Goal: Task Accomplishment & Management: Manage account settings

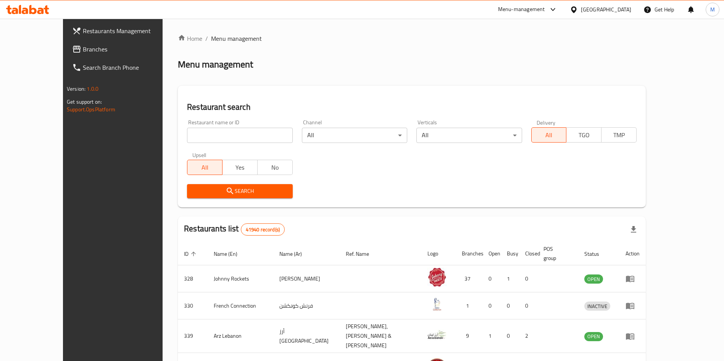
click at [206, 135] on input "search" at bounding box center [239, 135] width 105 height 15
click at [227, 189] on icon "submit" at bounding box center [230, 191] width 6 height 6
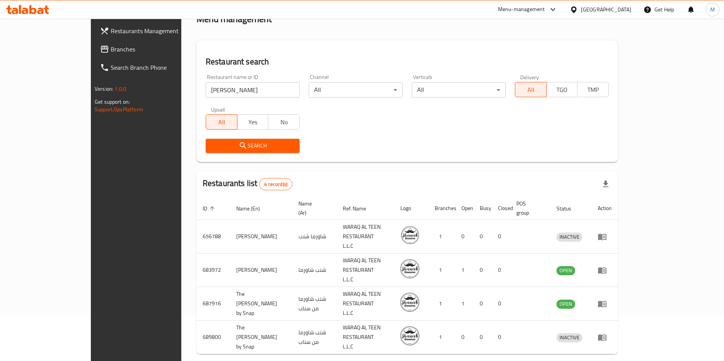
scroll to position [45, 0]
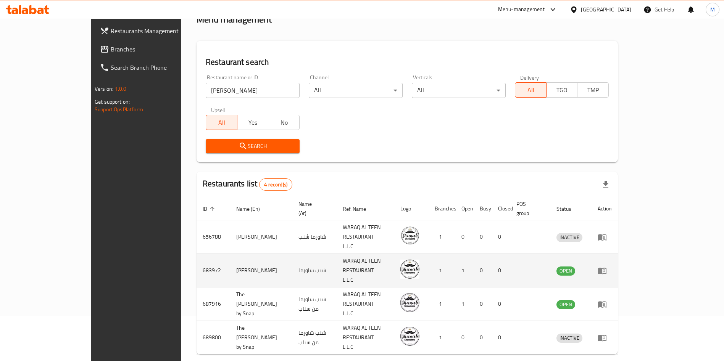
click at [196, 254] on td "683972" at bounding box center [213, 271] width 34 height 34
copy td "683972"
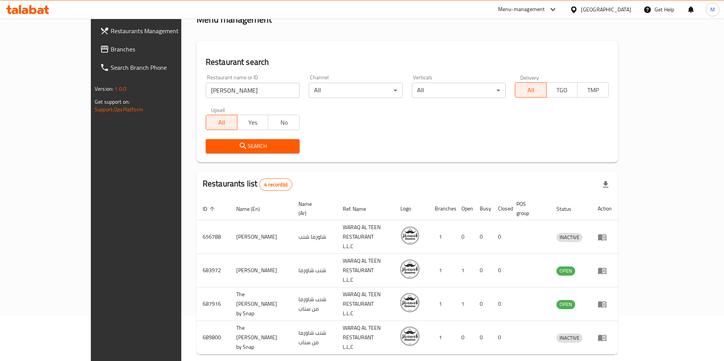
click at [227, 96] on input "[PERSON_NAME]" at bounding box center [253, 90] width 94 height 15
paste input "663593"
type input "663593"
click button "Search" at bounding box center [253, 146] width 94 height 14
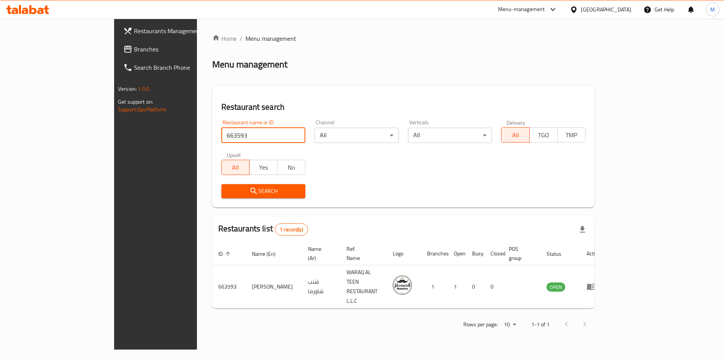
scroll to position [0, 0]
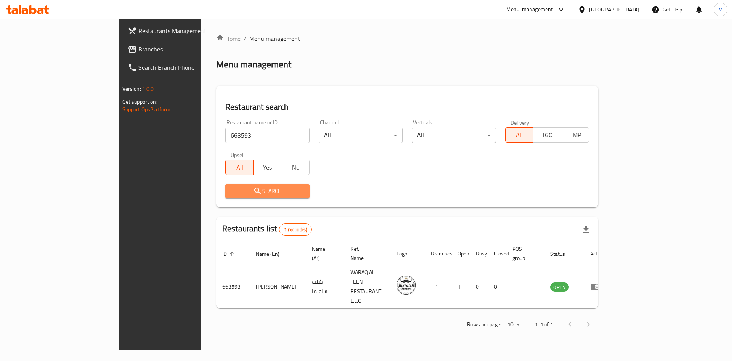
click at [243, 197] on button "Search" at bounding box center [267, 191] width 84 height 14
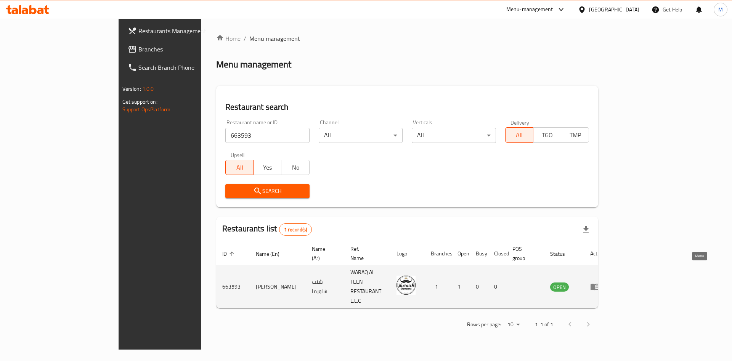
click at [599, 284] on icon "enhanced table" at bounding box center [595, 287] width 8 height 6
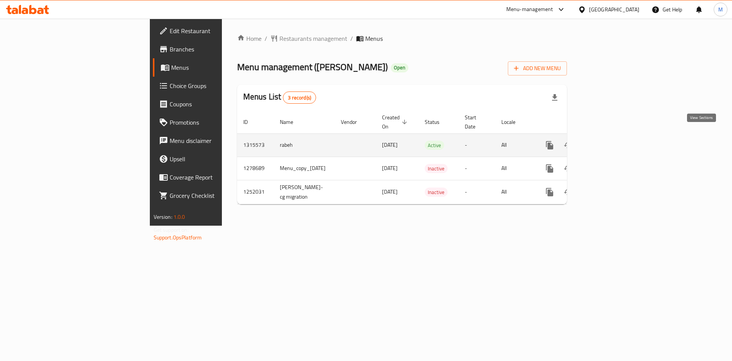
click at [609, 141] on icon "enhanced table" at bounding box center [604, 145] width 9 height 9
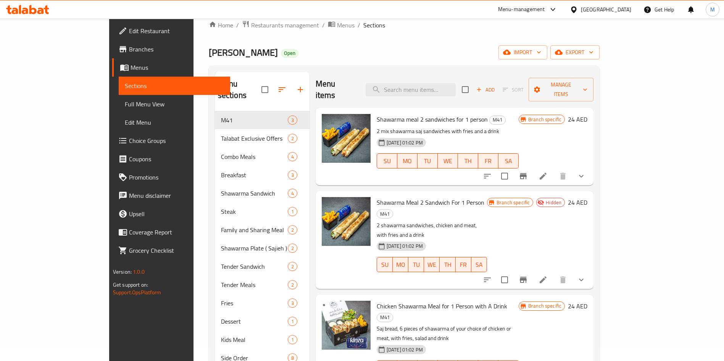
scroll to position [13, 0]
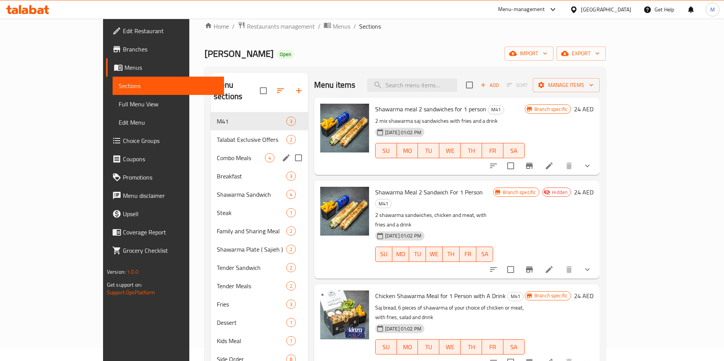
click at [217, 153] on span "Combo Meals" at bounding box center [241, 157] width 48 height 9
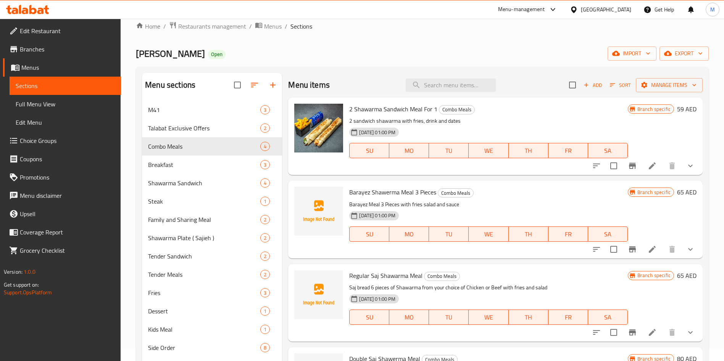
scroll to position [10, 0]
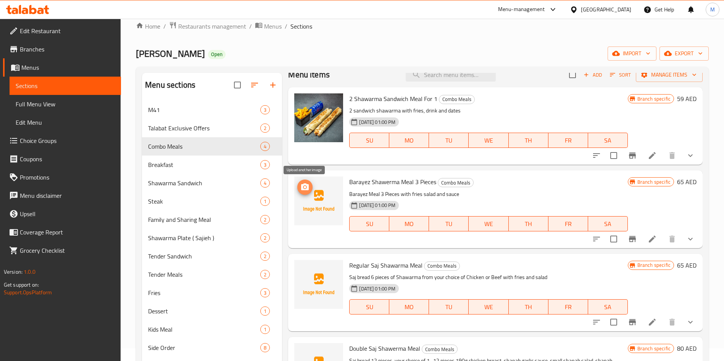
click at [306, 185] on icon "upload picture" at bounding box center [305, 186] width 8 height 7
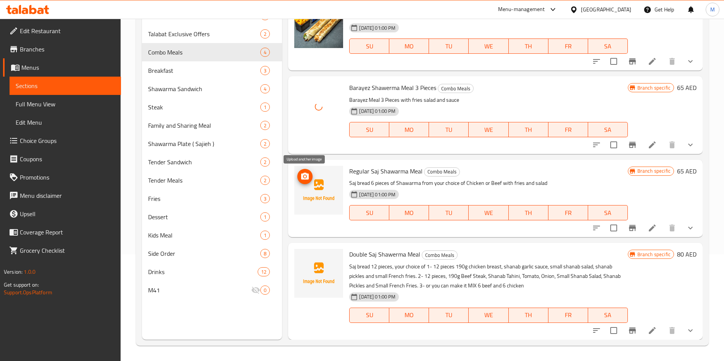
click at [309, 175] on icon "upload picture" at bounding box center [304, 176] width 9 height 9
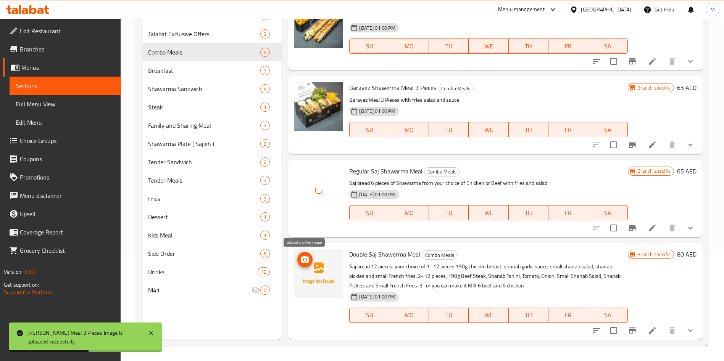
click at [307, 258] on icon "upload picture" at bounding box center [305, 259] width 8 height 7
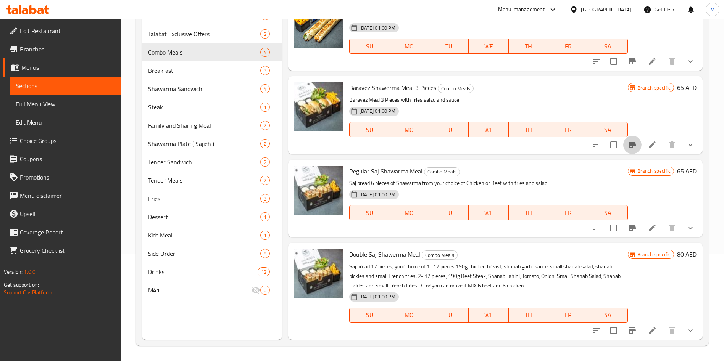
click at [627, 149] on icon "Branch-specific-item" at bounding box center [631, 144] width 9 height 9
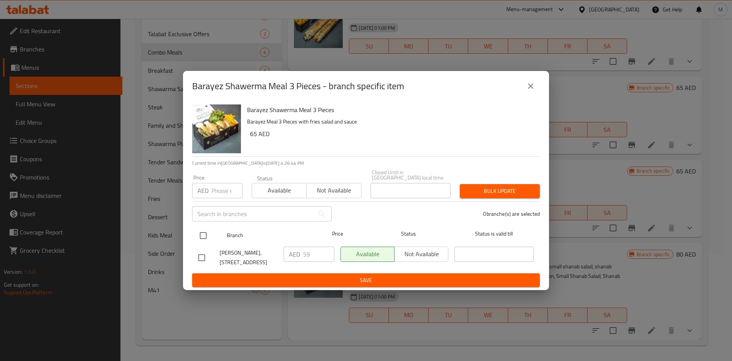
click at [202, 238] on input "checkbox" at bounding box center [203, 236] width 16 height 16
checkbox input "true"
click at [221, 195] on input "number" at bounding box center [227, 190] width 31 height 15
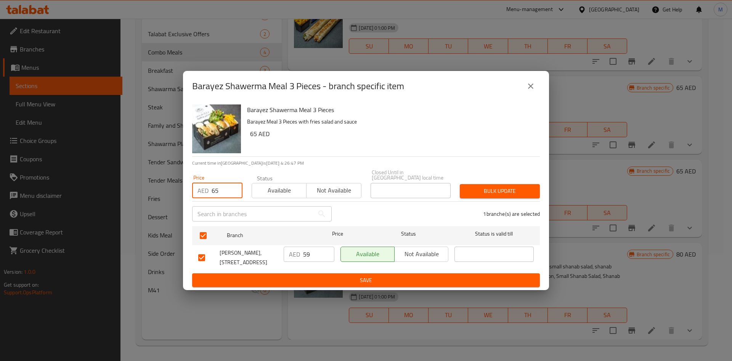
type input "65"
click at [492, 187] on span "Bulk update" at bounding box center [500, 192] width 68 height 10
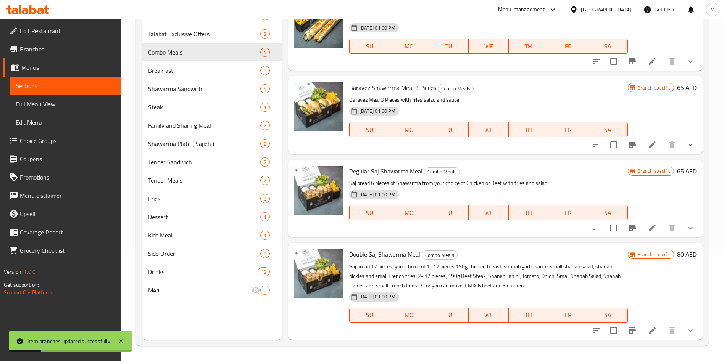
click at [629, 145] on icon "Branch-specific-item" at bounding box center [632, 145] width 7 height 6
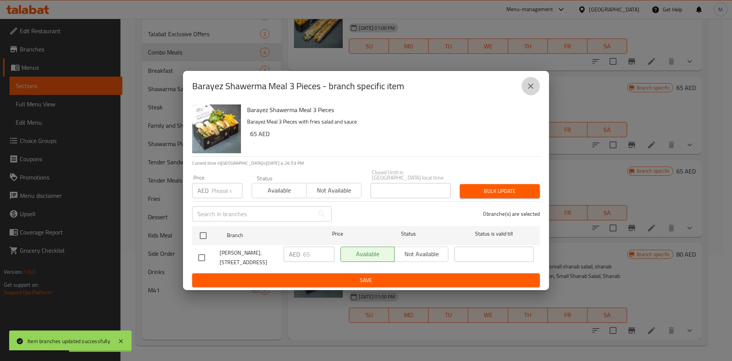
click at [525, 90] on button "close" at bounding box center [531, 86] width 18 height 18
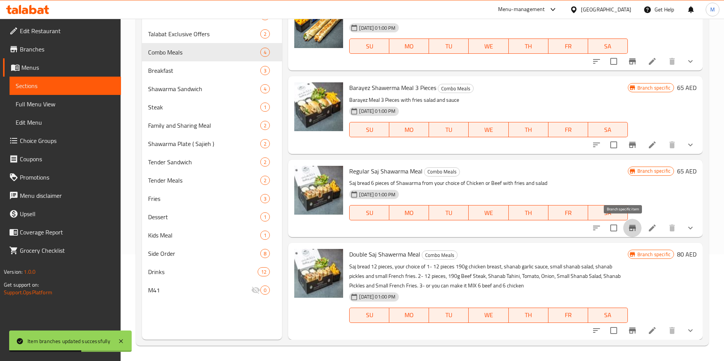
click at [624, 235] on button "Branch-specific-item" at bounding box center [632, 228] width 18 height 18
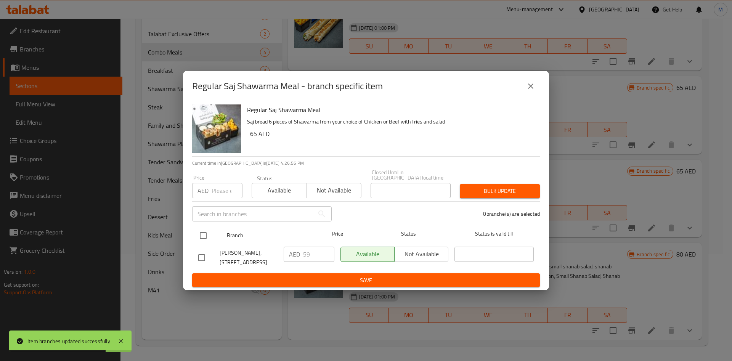
click at [200, 239] on input "checkbox" at bounding box center [203, 236] width 16 height 16
checkbox input "true"
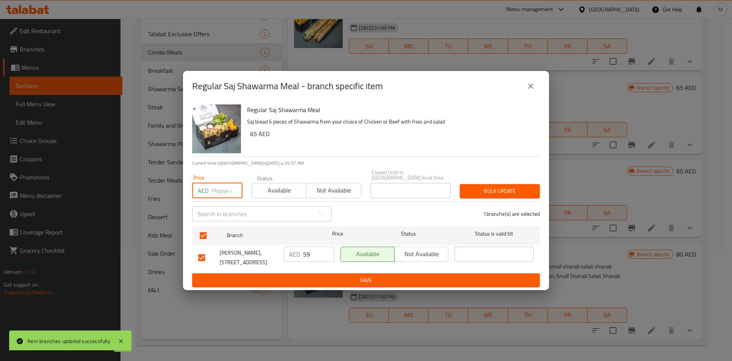
click at [221, 198] on input "number" at bounding box center [227, 190] width 31 height 15
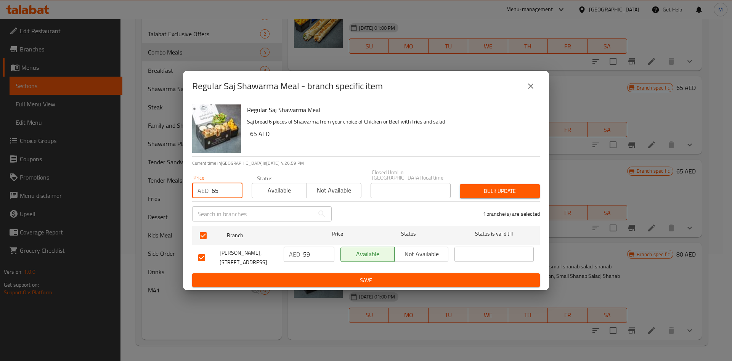
type input "65"
click at [499, 188] on span "Bulk update" at bounding box center [500, 192] width 68 height 10
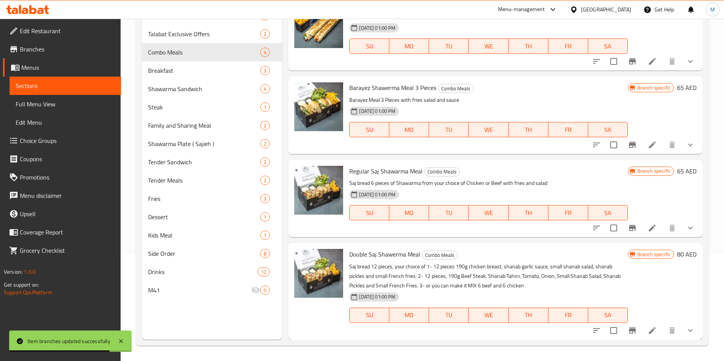
click at [629, 333] on icon "Branch-specific-item" at bounding box center [632, 331] width 7 height 6
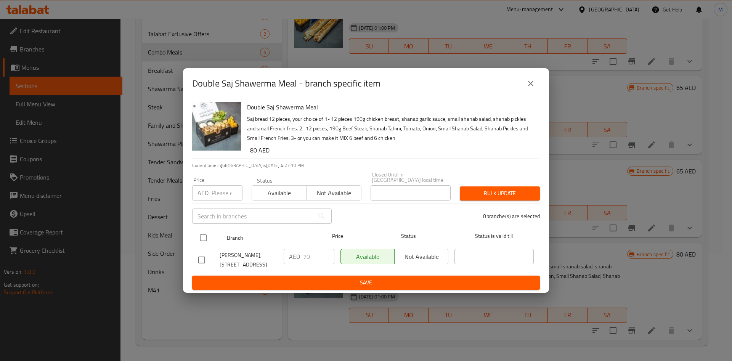
click at [206, 236] on input "checkbox" at bounding box center [203, 238] width 16 height 16
checkbox input "true"
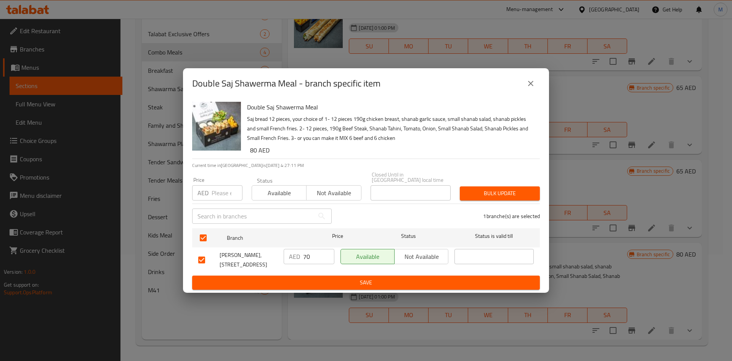
click at [223, 193] on input "number" at bounding box center [227, 192] width 31 height 15
type input "80"
click at [508, 197] on span "Bulk update" at bounding box center [500, 194] width 68 height 10
